Goal: Transaction & Acquisition: Purchase product/service

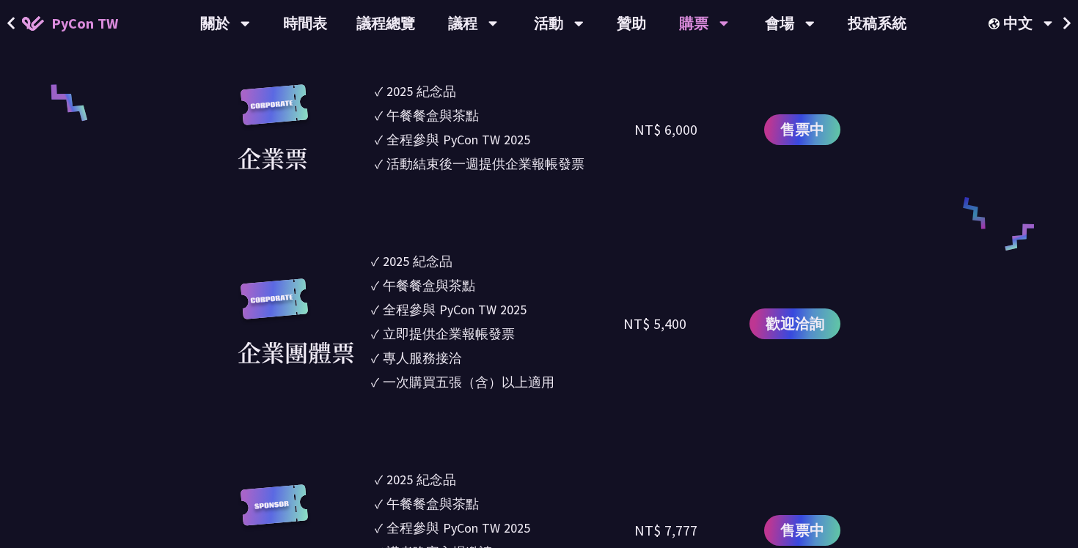
scroll to position [1078, 0]
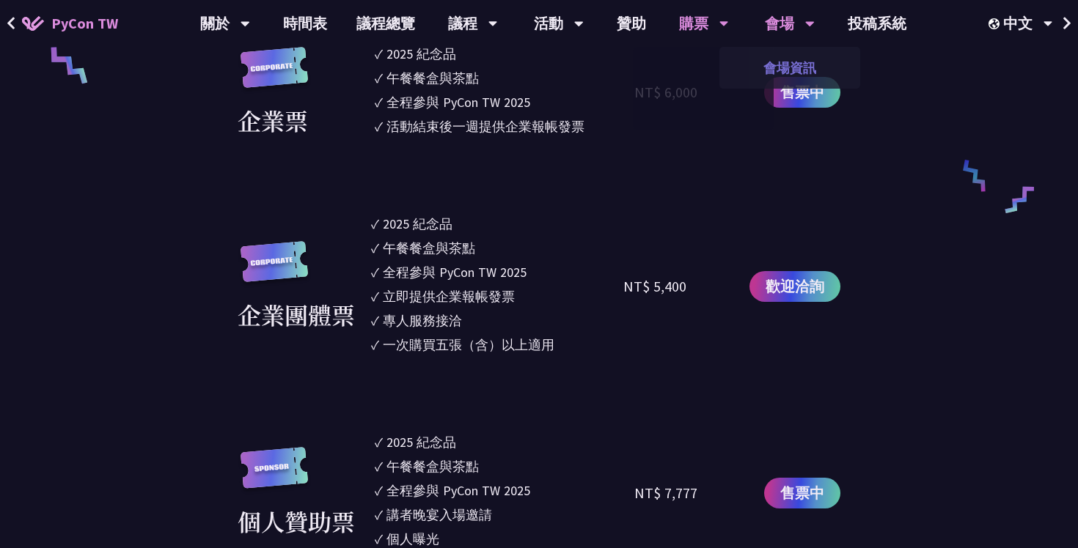
click at [787, 70] on link "會場資訊" at bounding box center [789, 68] width 141 height 34
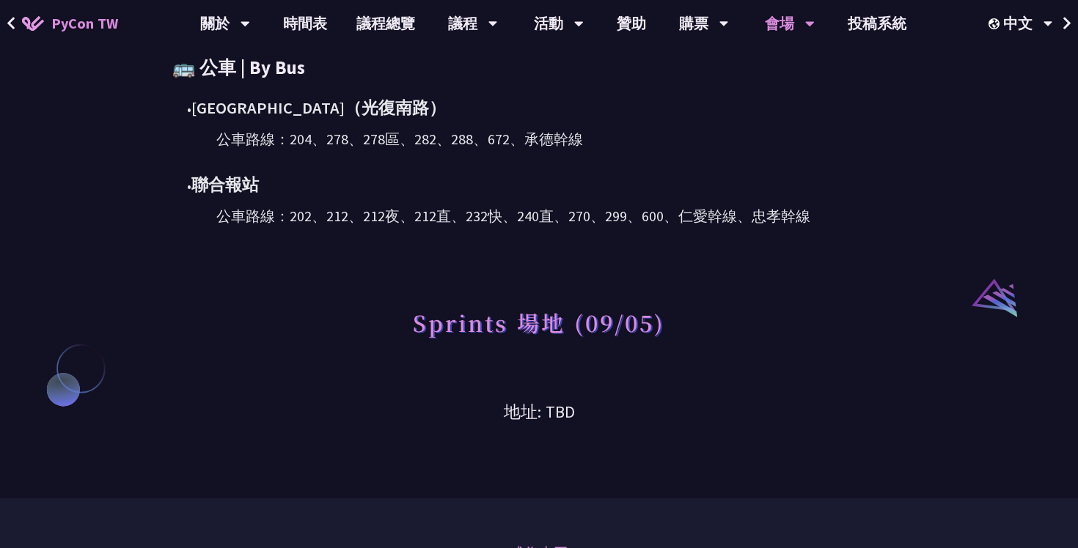
scroll to position [1046, 0]
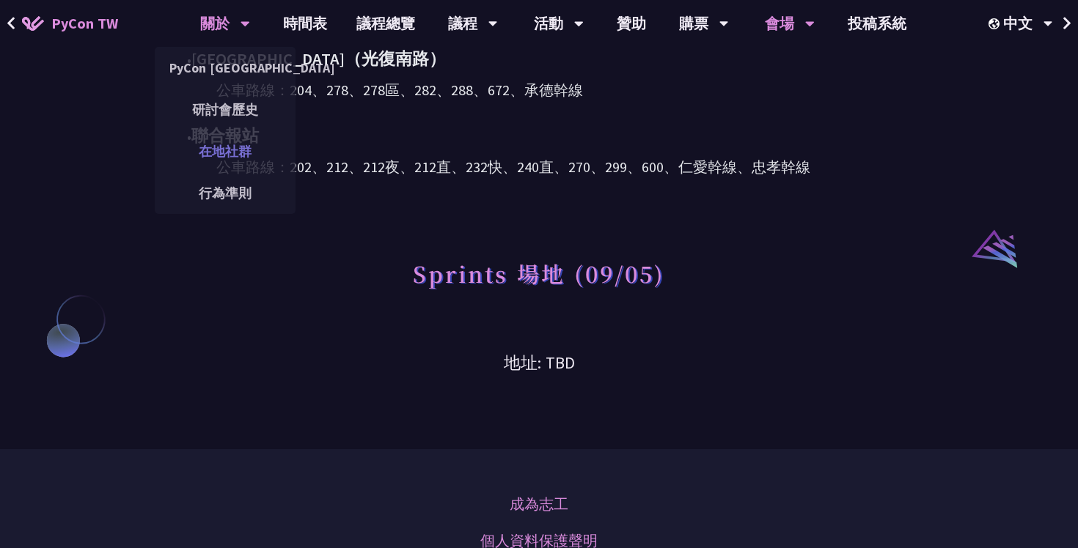
click at [248, 166] on link "在地社群" at bounding box center [225, 151] width 141 height 34
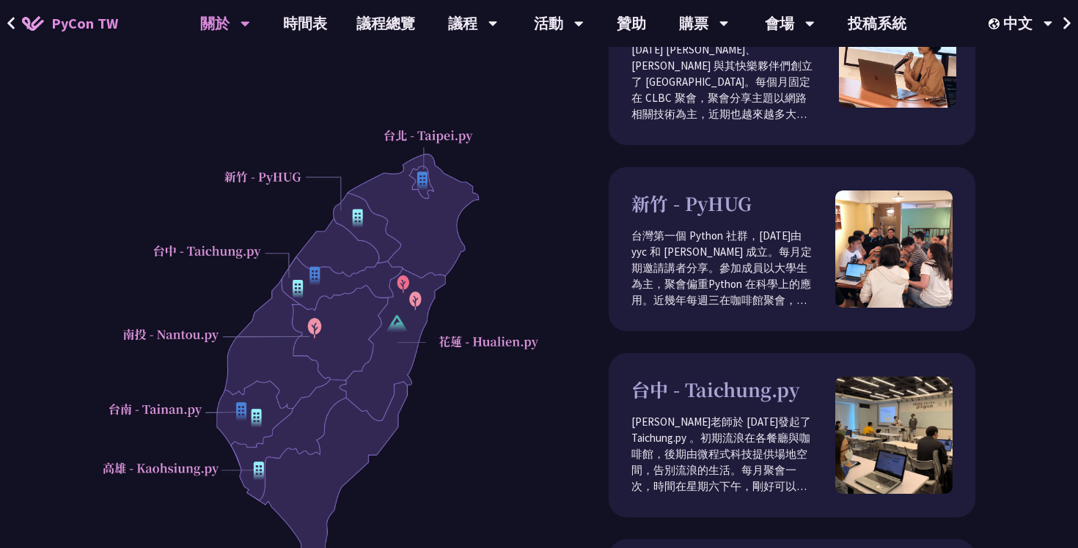
scroll to position [208, 0]
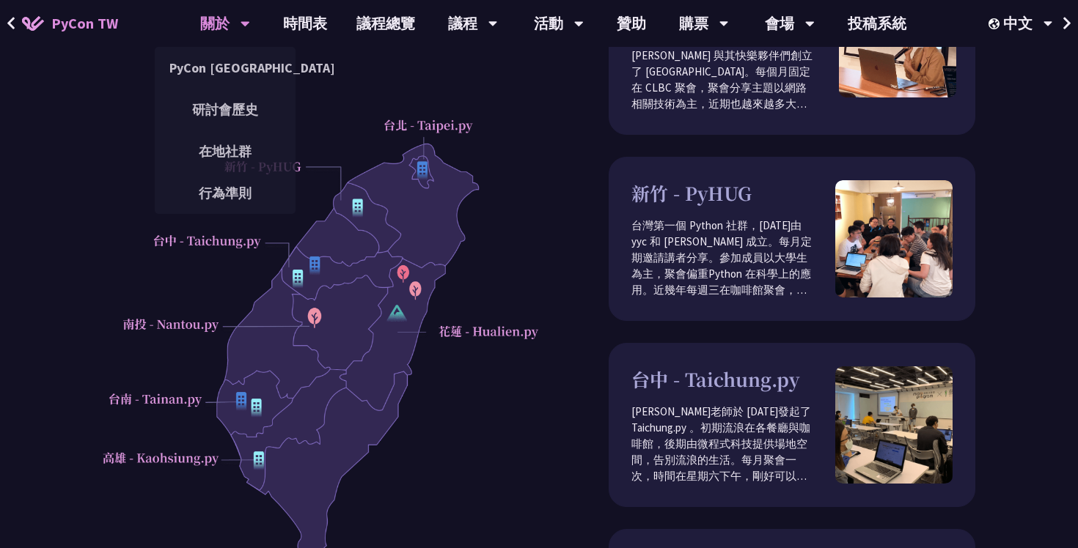
click at [228, 30] on div "關於" at bounding box center [225, 23] width 50 height 47
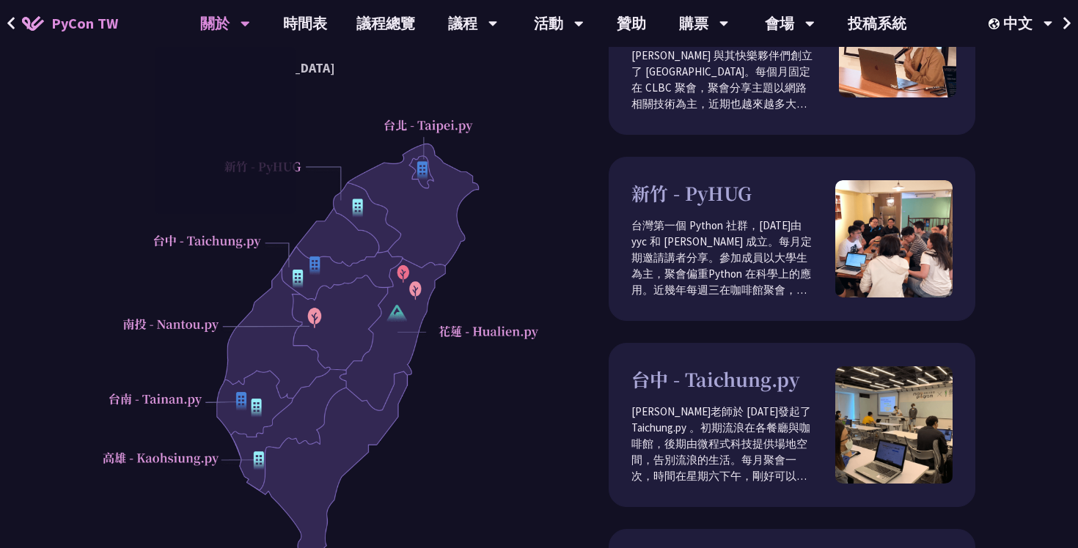
click at [75, 33] on span "PyCon TW" at bounding box center [84, 23] width 67 height 22
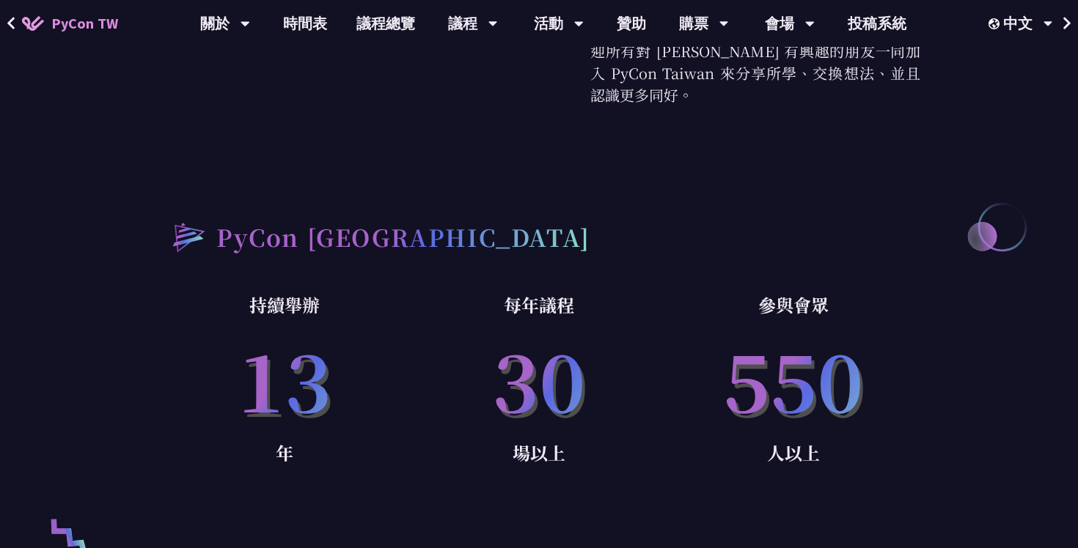
scroll to position [772, 0]
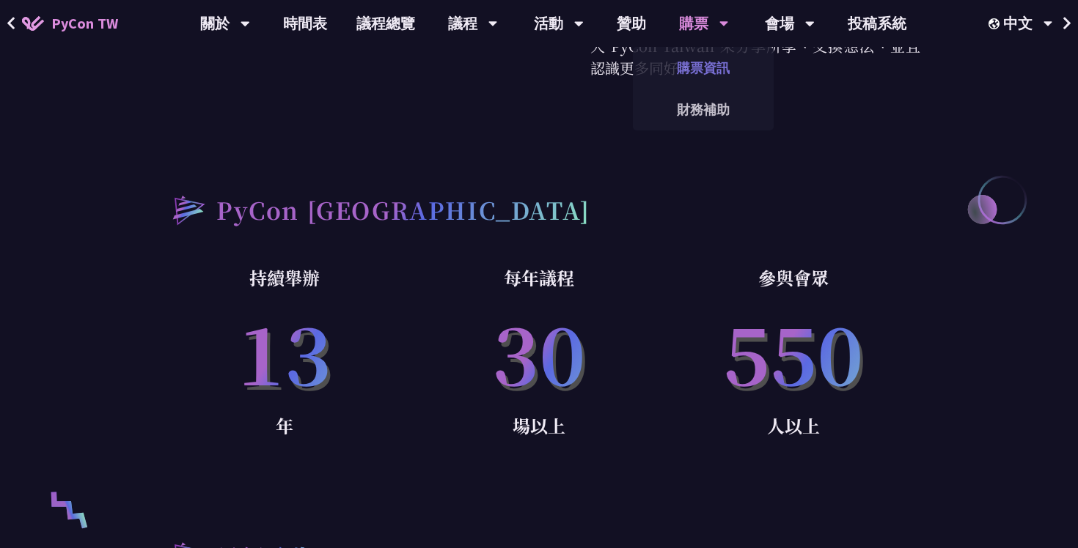
click at [717, 84] on link "購票資訊" at bounding box center [703, 68] width 141 height 34
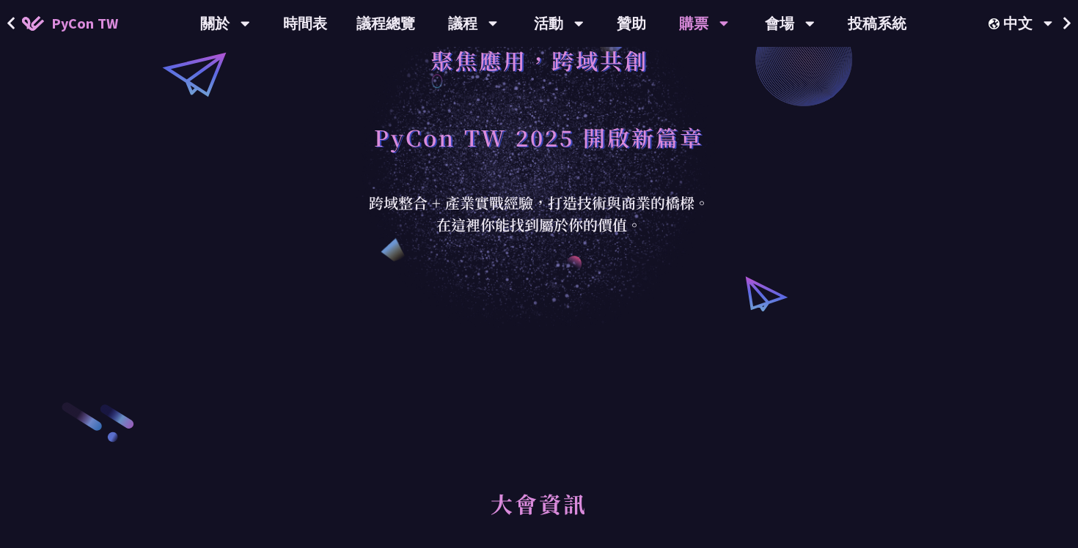
scroll to position [134, 0]
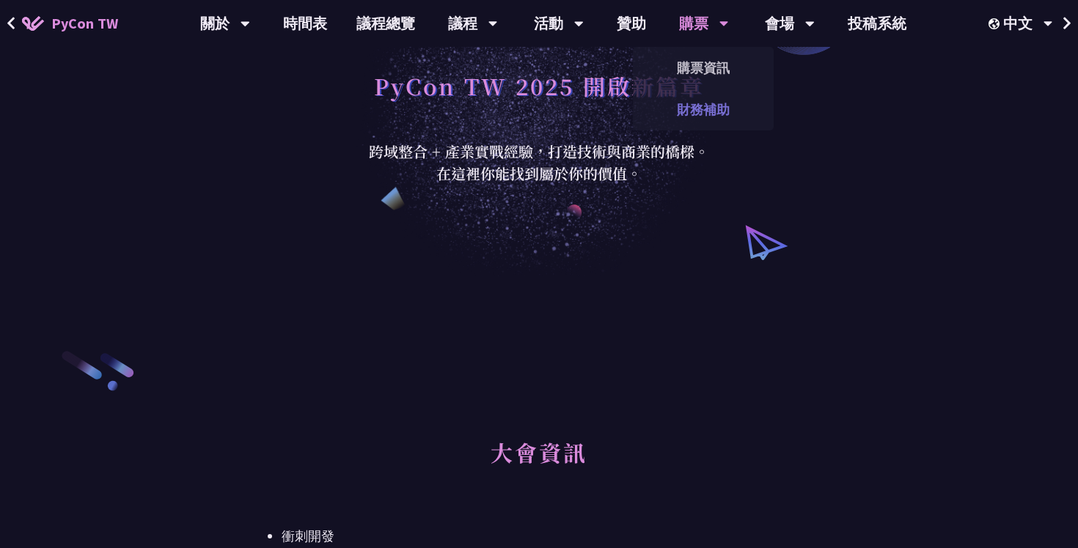
click at [697, 111] on link "財務補助" at bounding box center [703, 109] width 141 height 34
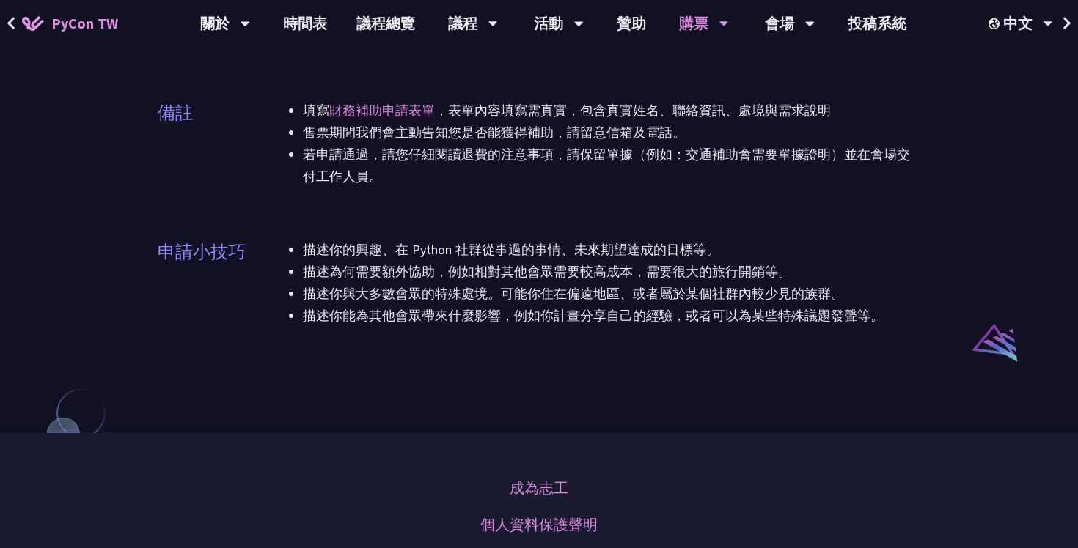
scroll to position [1346, 0]
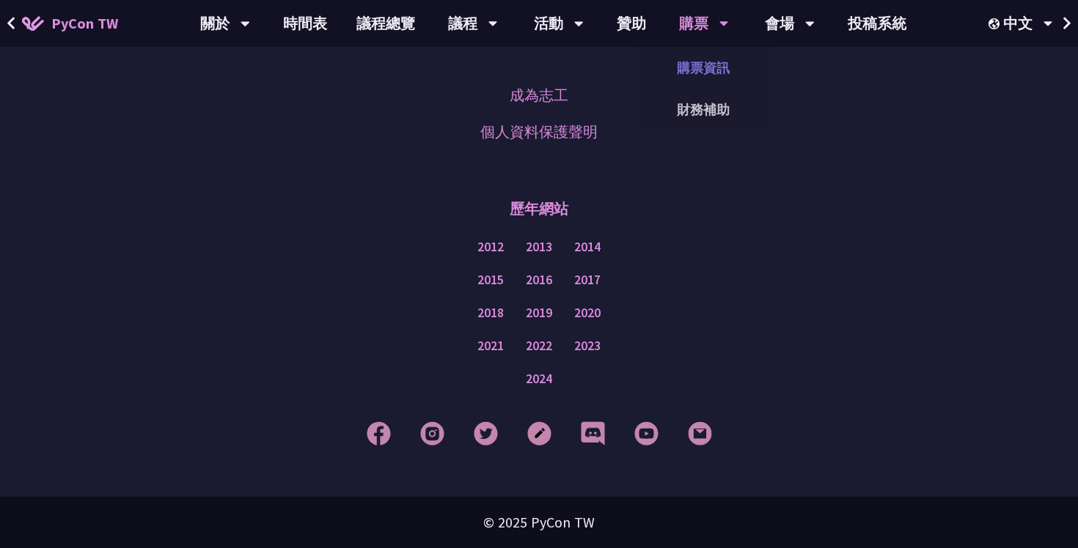
click at [702, 70] on link "購票資訊" at bounding box center [703, 68] width 141 height 34
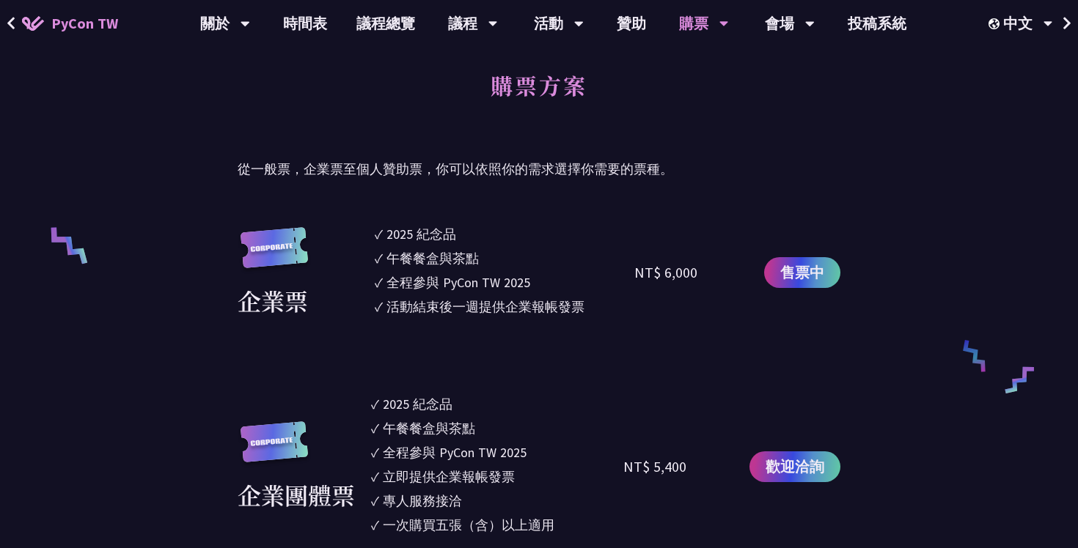
scroll to position [932, 0]
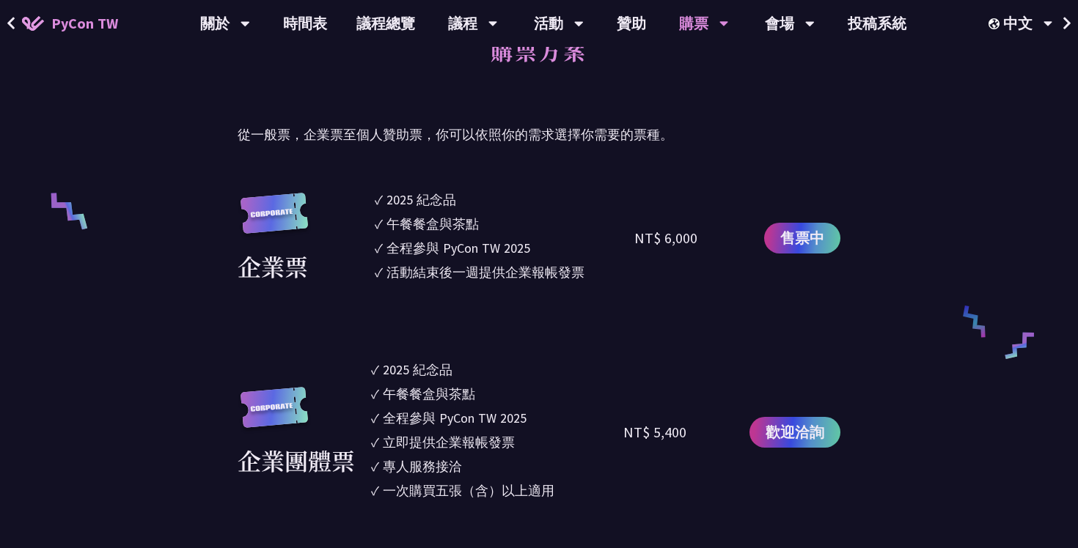
click at [809, 258] on div "售票中" at bounding box center [802, 238] width 76 height 97
click at [812, 238] on span "售票中" at bounding box center [802, 238] width 44 height 22
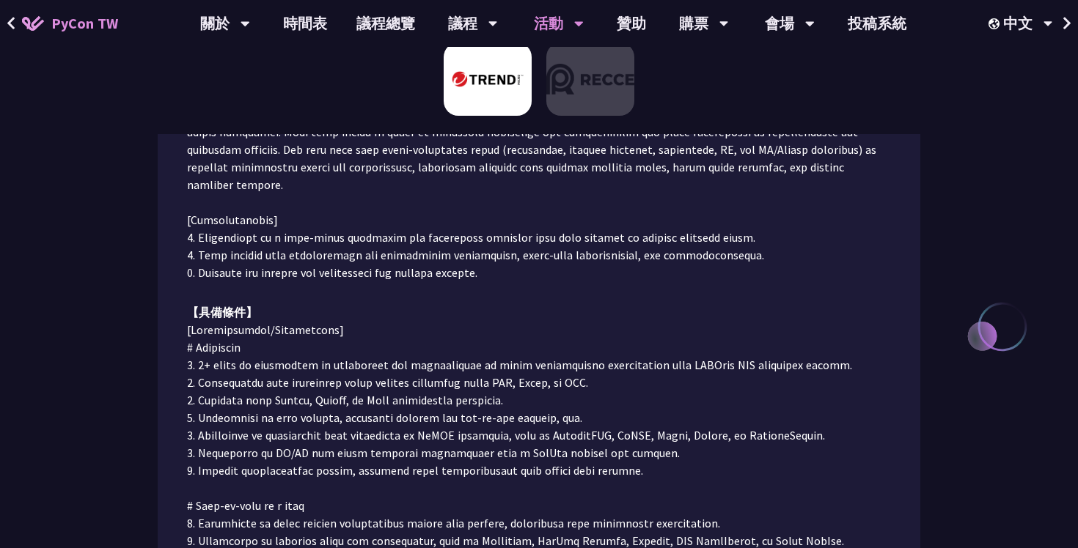
scroll to position [410, 0]
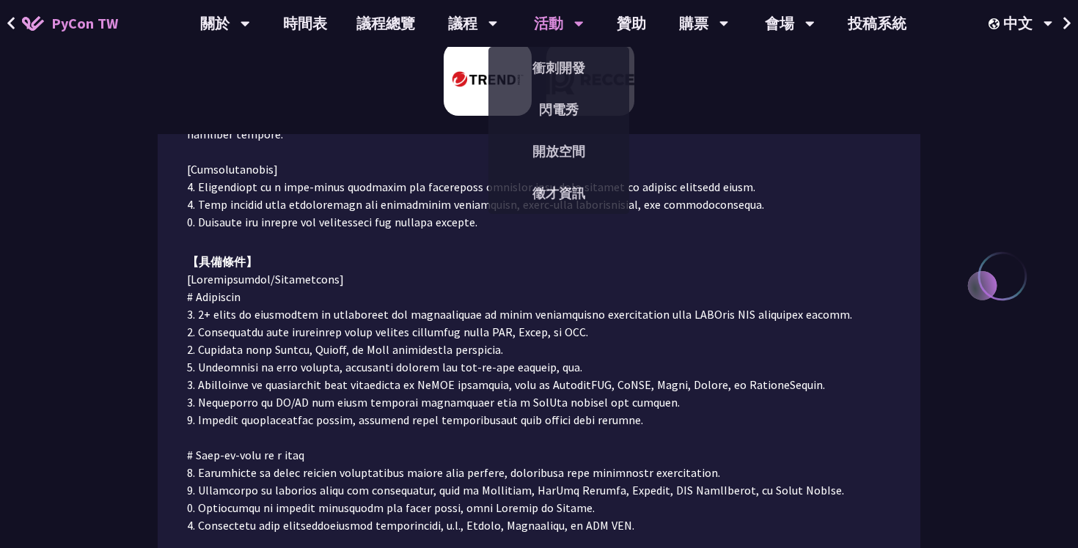
click at [551, 28] on div "活動" at bounding box center [559, 23] width 50 height 47
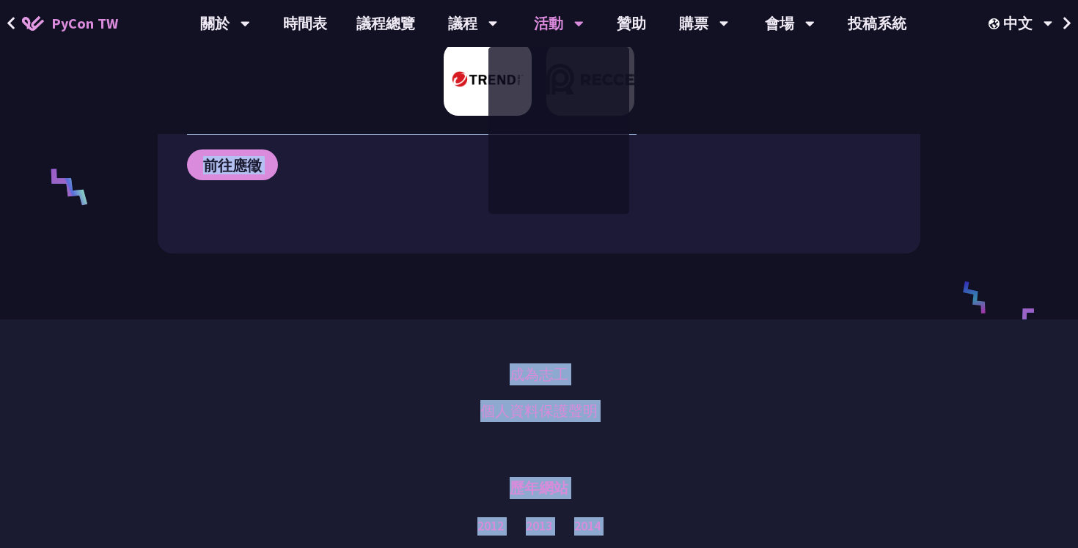
scroll to position [1071, 0]
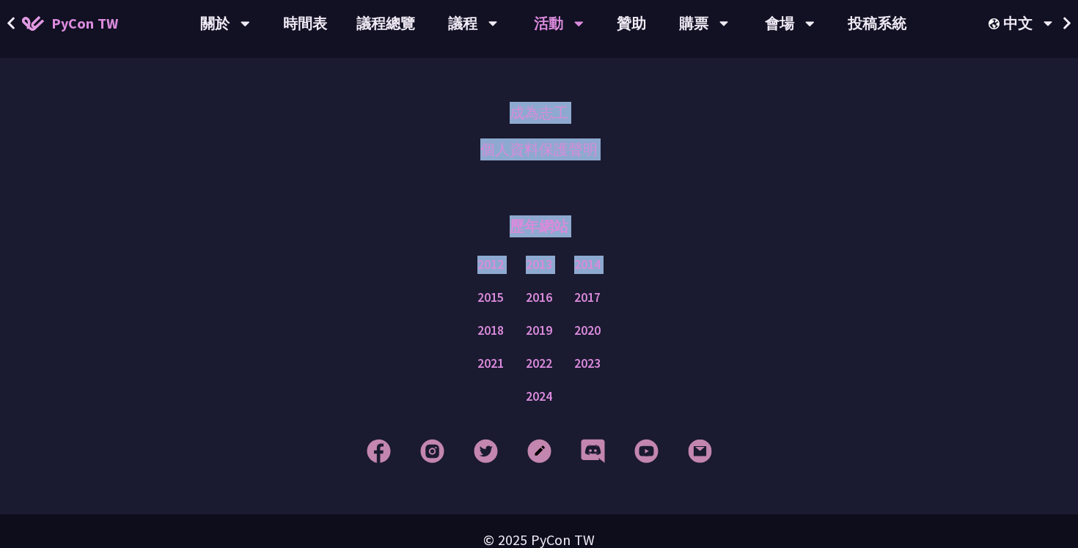
drag, startPoint x: 607, startPoint y: 484, endPoint x: 383, endPoint y: 579, distance: 242.8
